Goal: Task Accomplishment & Management: Manage account settings

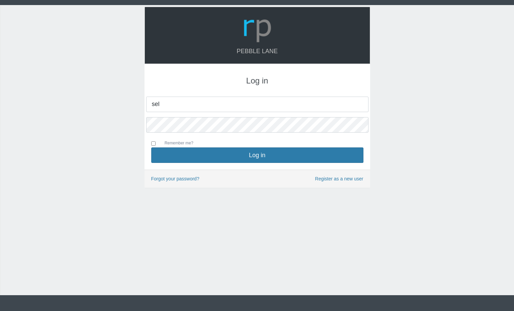
type input "[EMAIL_ADDRESS][DOMAIN_NAME]"
click at [134, 122] on div "Pebble Lane Log in sellomosotho10@gmail.com Remember me?" at bounding box center [257, 150] width 514 height 290
click at [156, 144] on label "Remember me?" at bounding box center [172, 143] width 42 height 7
click at [156, 144] on input "Remember me?" at bounding box center [153, 143] width 4 height 4
checkbox input "true"
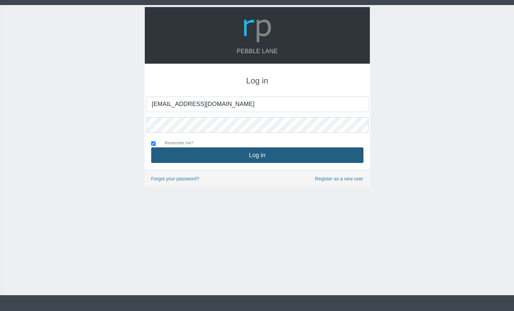
click at [232, 156] on button "Log in" at bounding box center [257, 154] width 212 height 15
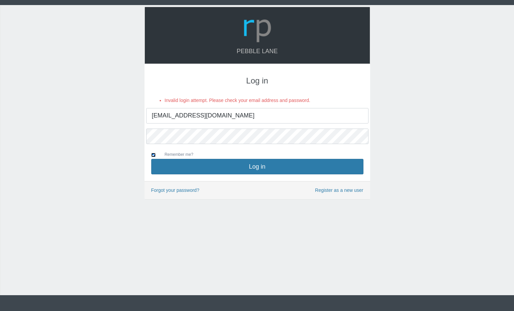
click at [153, 156] on input "Remember me?" at bounding box center [153, 155] width 4 height 4
checkbox input "false"
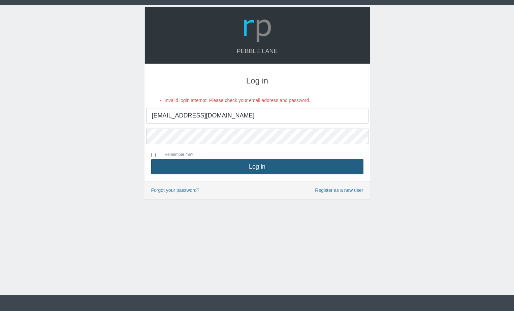
click at [251, 162] on button "Log in" at bounding box center [257, 166] width 212 height 15
